Goal: Information Seeking & Learning: Learn about a topic

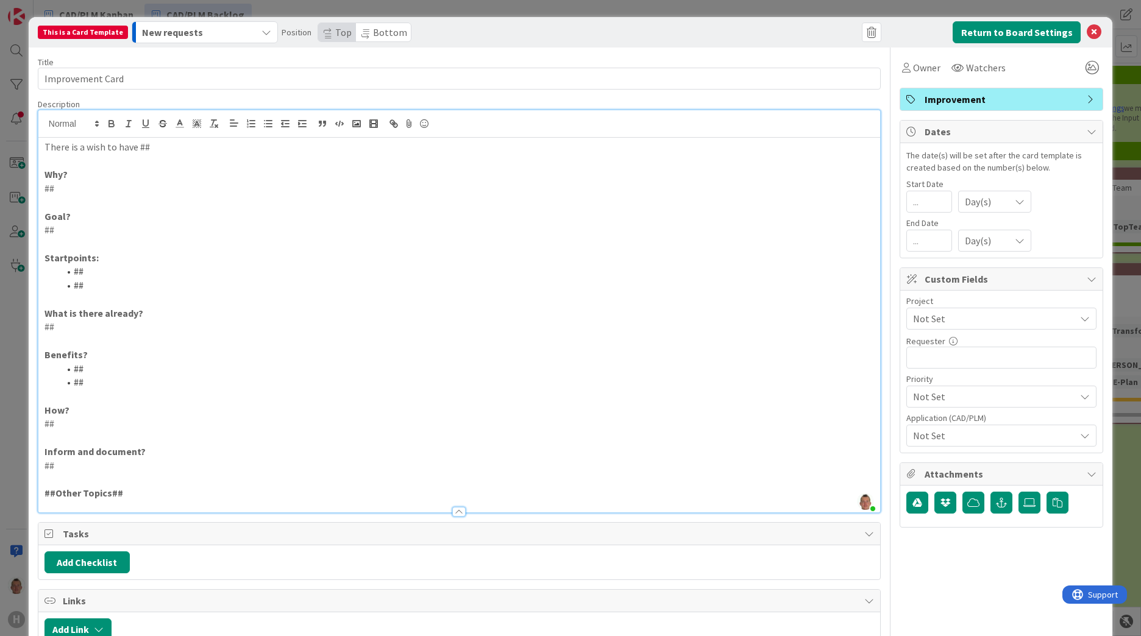
click at [73, 191] on p "##" at bounding box center [459, 189] width 830 height 14
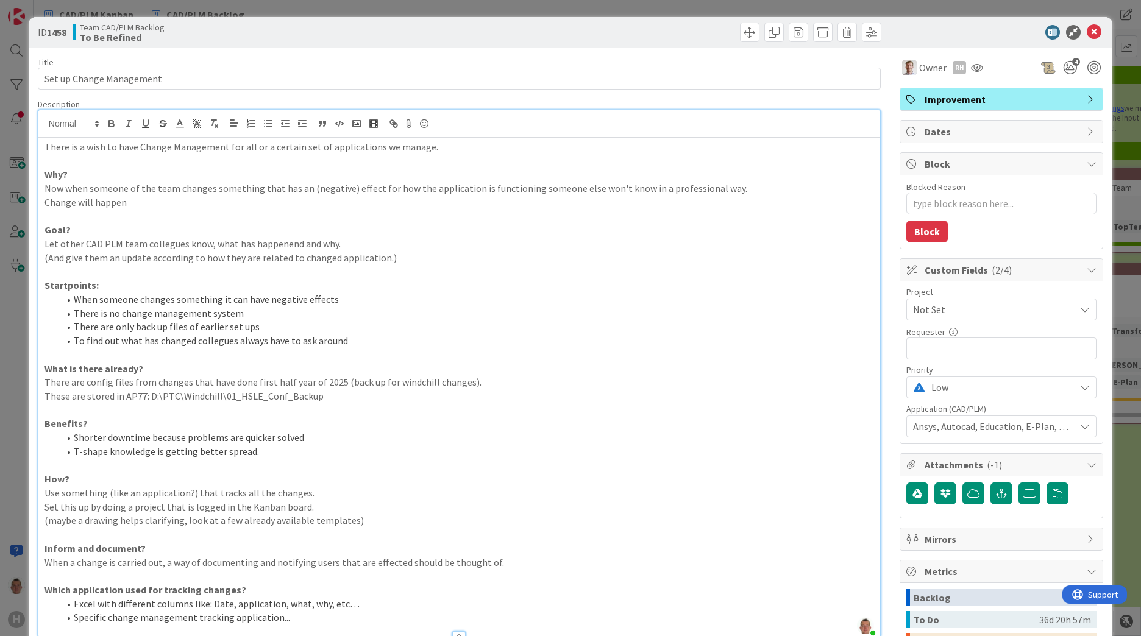
click at [219, 190] on p "Now when someone of the team changes something that has an (negative) effect fo…" at bounding box center [459, 189] width 830 height 14
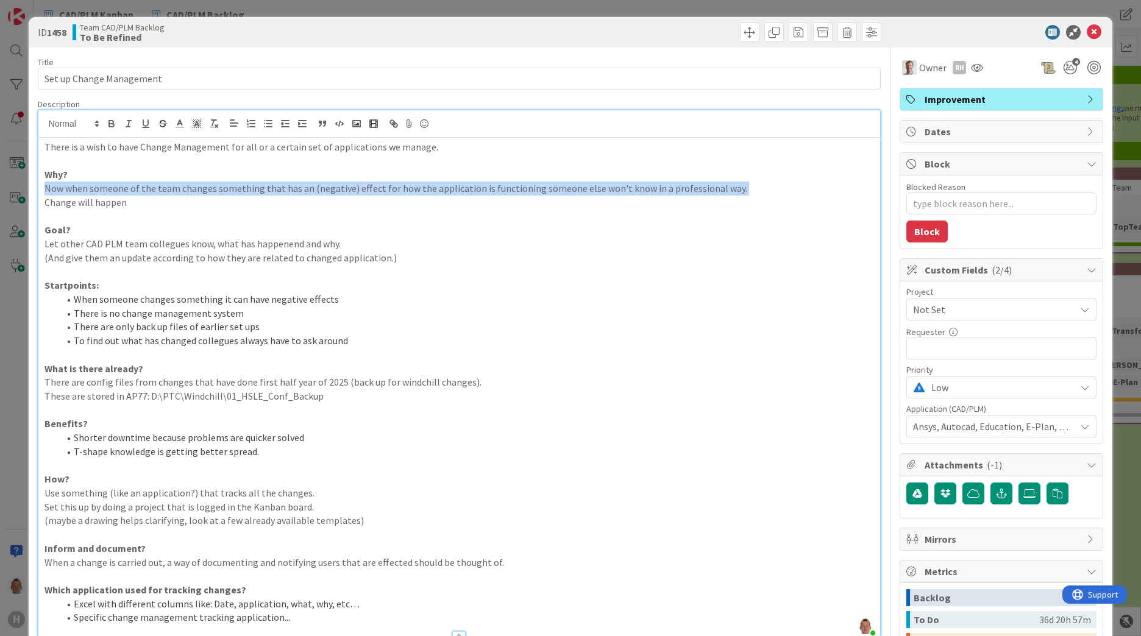
click at [219, 190] on p "Now when someone of the team changes something that has an (negative) effect fo…" at bounding box center [459, 189] width 830 height 14
